Goal: Find specific page/section: Find specific page/section

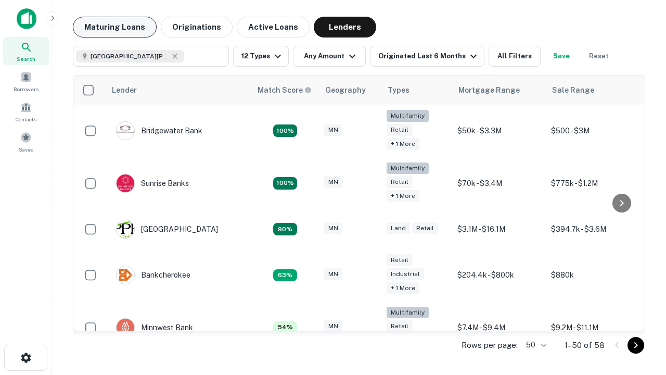
click at [114, 27] on button "Maturing Loans" at bounding box center [115, 27] width 84 height 21
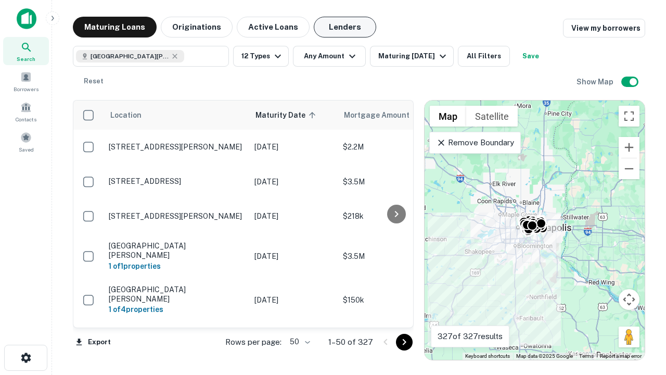
click at [345, 27] on button "Lenders" at bounding box center [345, 27] width 62 height 21
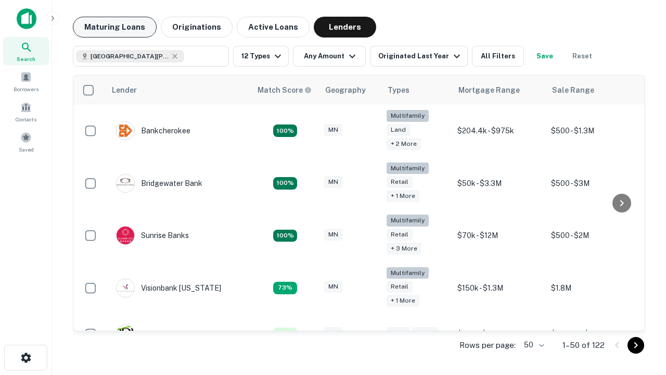
click at [114, 27] on button "Maturing Loans" at bounding box center [115, 27] width 84 height 21
